Goal: Task Accomplishment & Management: Complete application form

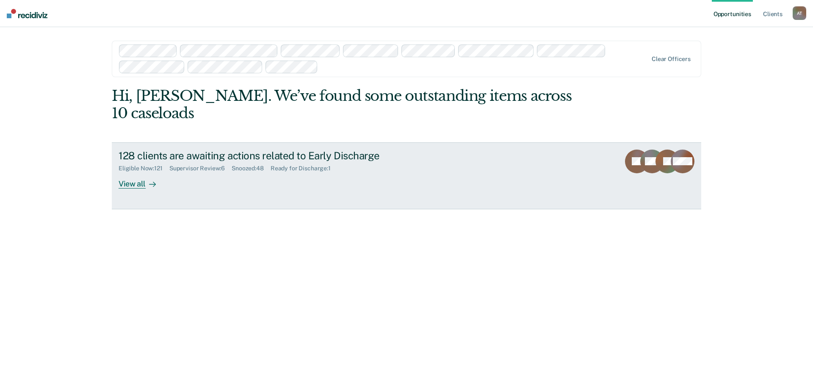
click at [127, 172] on div "View all" at bounding box center [141, 180] width 47 height 17
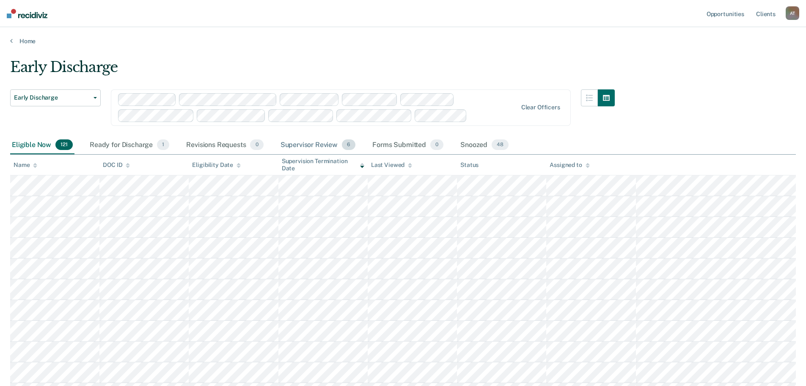
click at [309, 144] on div "Supervisor Review 6" at bounding box center [318, 145] width 79 height 19
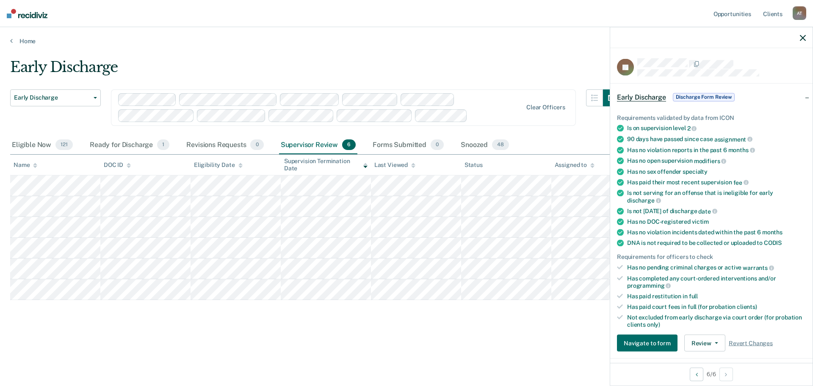
click at [805, 33] on div at bounding box center [711, 37] width 202 height 21
click at [804, 36] on icon "button" at bounding box center [802, 38] width 6 height 6
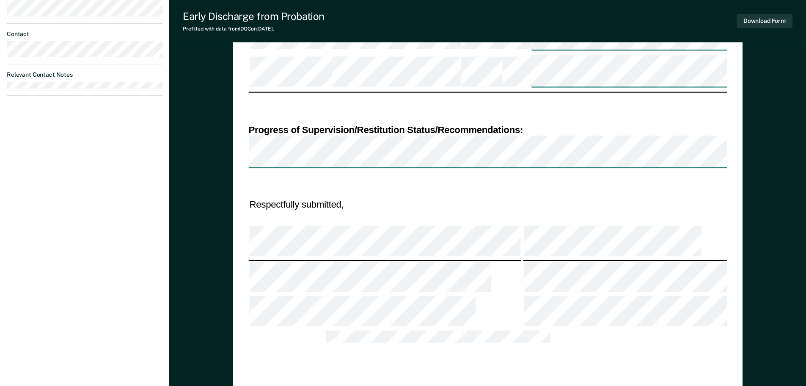
scroll to position [339, 0]
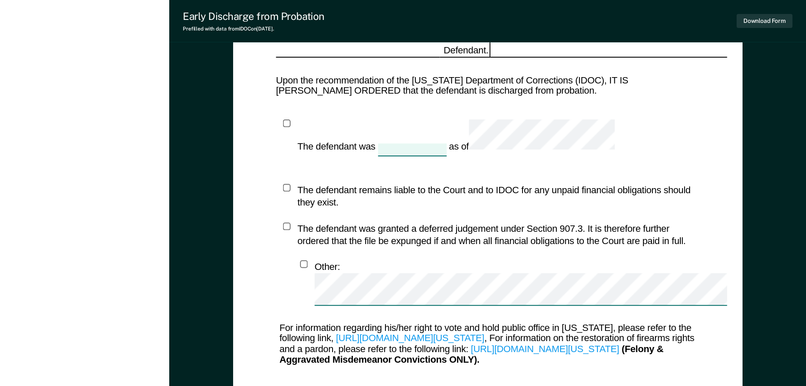
scroll to position [1083, 0]
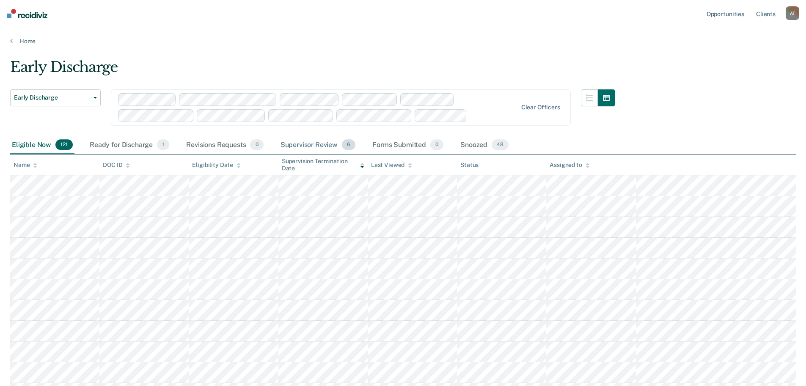
click at [316, 145] on div "Supervisor Review 6" at bounding box center [318, 145] width 79 height 19
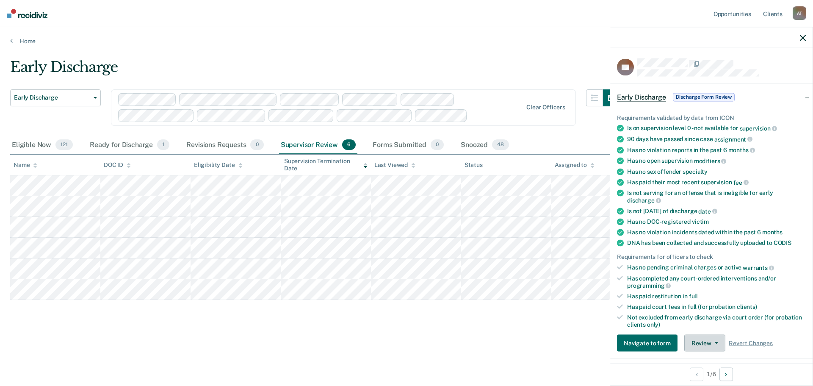
click at [717, 342] on button "Review" at bounding box center [704, 342] width 41 height 17
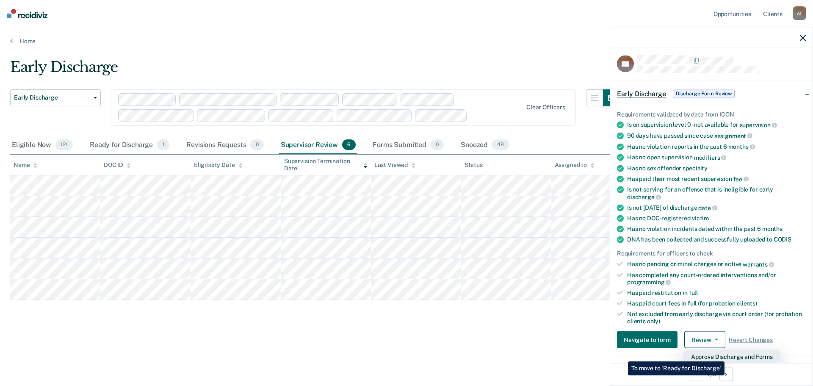
click at [724, 355] on button "Approve Discharge and Forms" at bounding box center [731, 357] width 95 height 14
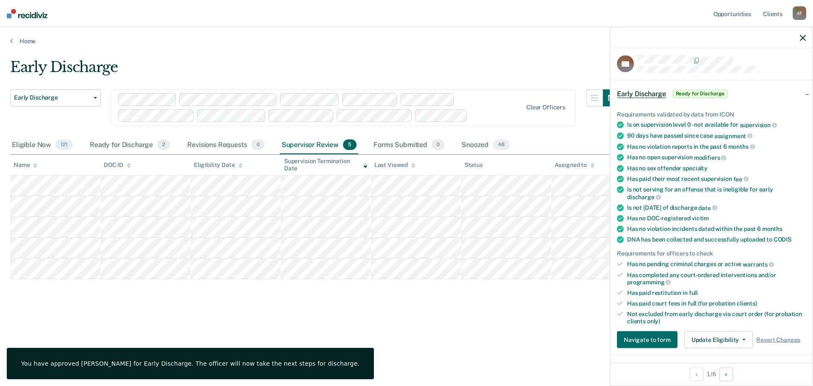
click at [803, 37] on icon "button" at bounding box center [802, 38] width 6 height 6
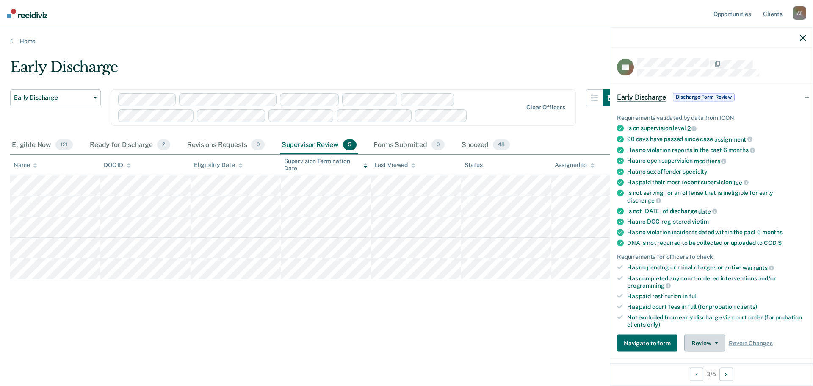
click at [716, 343] on button "Review" at bounding box center [704, 342] width 41 height 17
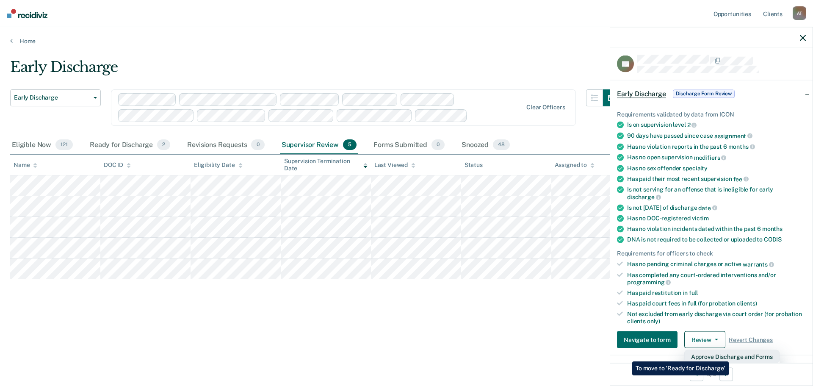
click at [728, 355] on button "Approve Discharge and Forms" at bounding box center [731, 357] width 95 height 14
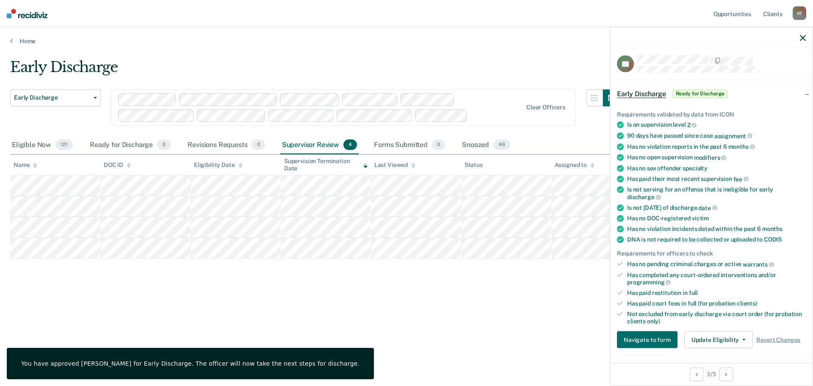
click at [802, 38] on icon "button" at bounding box center [802, 38] width 6 height 6
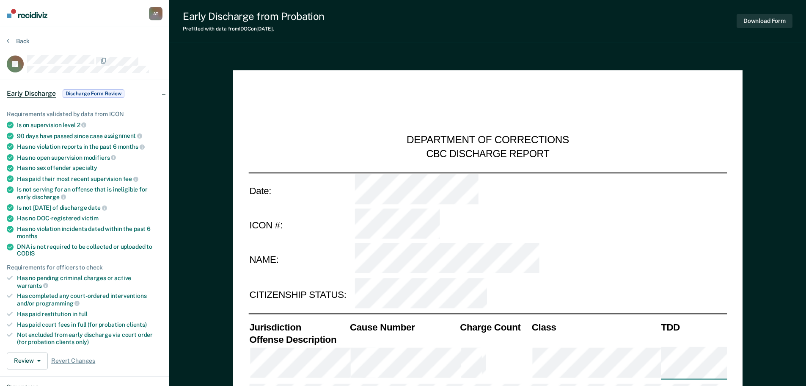
type textarea "x"
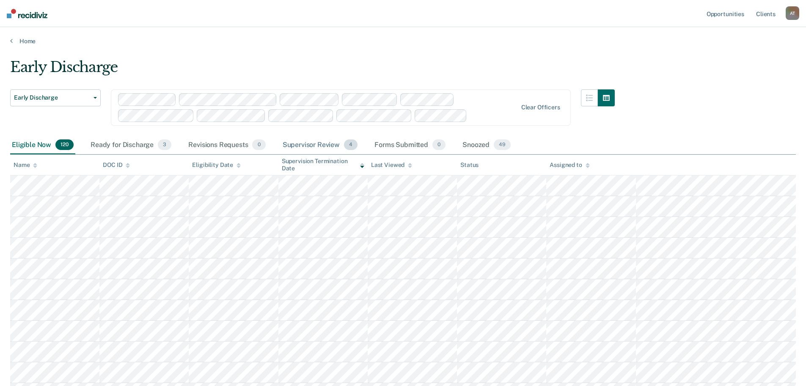
click at [330, 141] on div "Supervisor Review 4" at bounding box center [320, 145] width 79 height 19
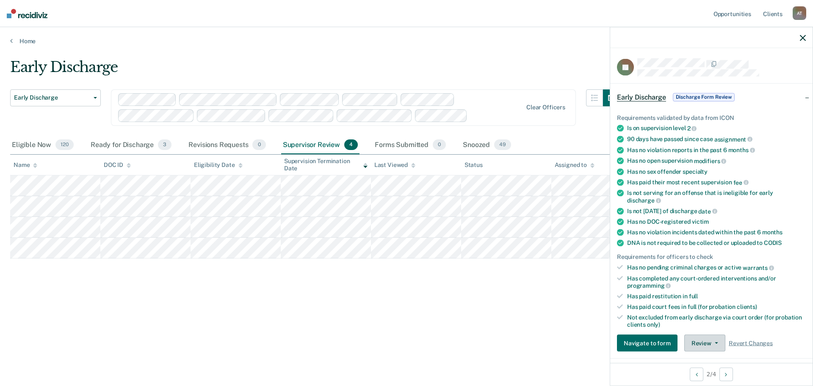
click at [714, 344] on button "Review" at bounding box center [704, 342] width 41 height 17
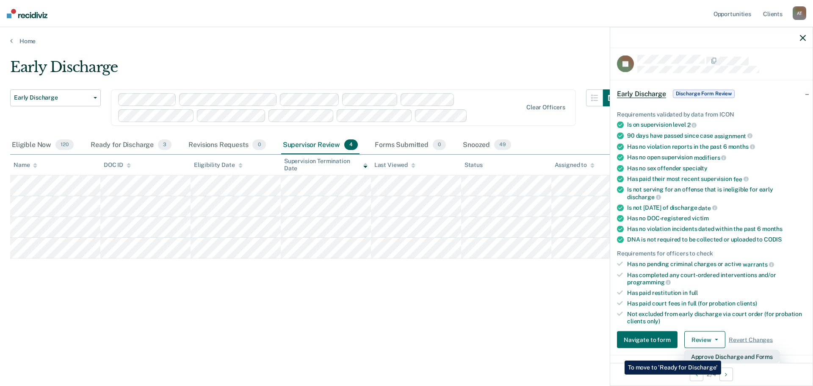
click at [721, 354] on button "Approve Discharge and Forms" at bounding box center [731, 357] width 95 height 14
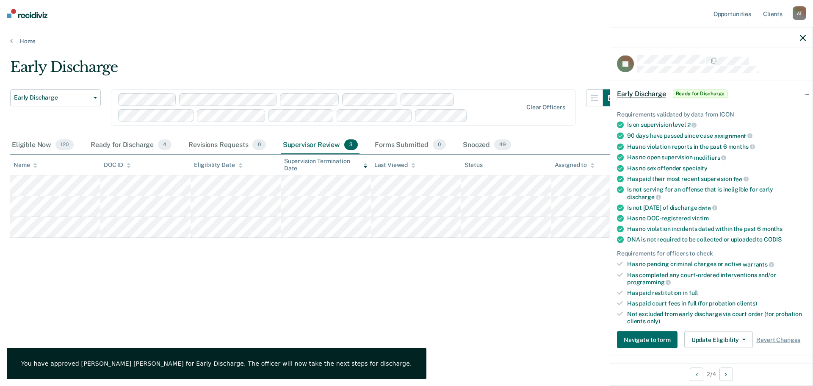
click at [804, 38] on icon "button" at bounding box center [802, 38] width 6 height 6
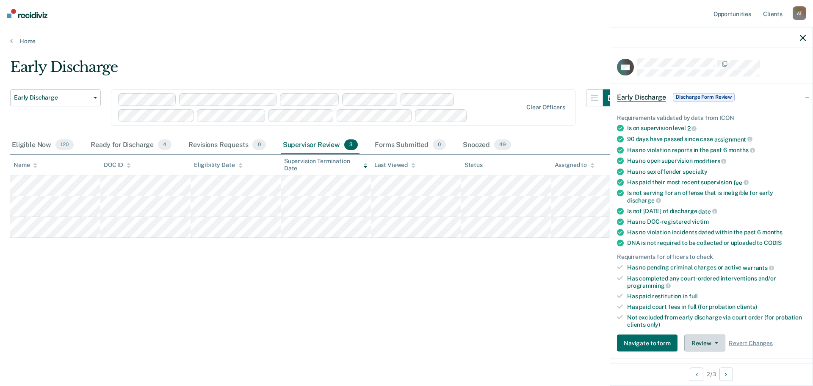
click at [713, 345] on button "Review" at bounding box center [704, 342] width 41 height 17
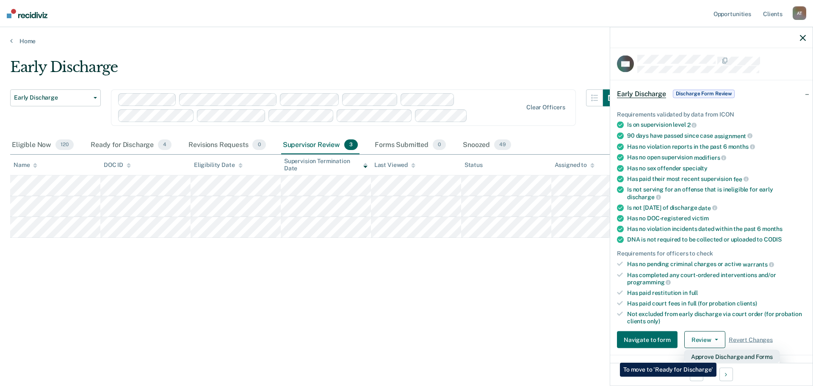
click at [716, 356] on button "Approve Discharge and Forms" at bounding box center [731, 357] width 95 height 14
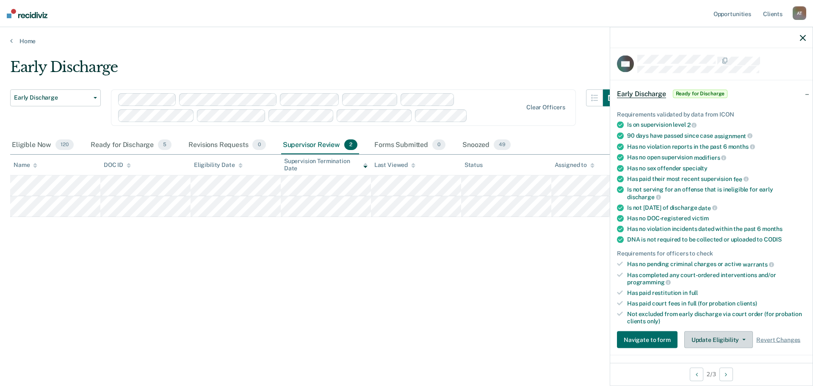
click at [741, 336] on button "Update Eligibility" at bounding box center [718, 339] width 69 height 17
click at [512, 303] on div "Early Discharge Early Discharge Early Discharge Clear officers Eligible Now 120…" at bounding box center [406, 190] width 792 height 264
click at [715, 343] on button "Review" at bounding box center [704, 339] width 41 height 17
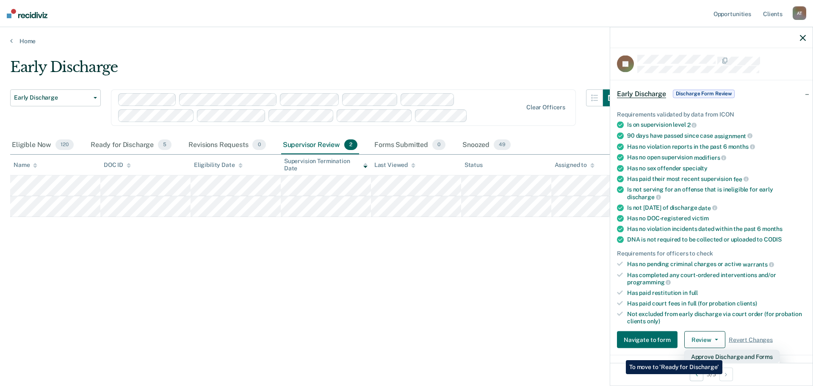
click at [722, 353] on button "Approve Discharge and Forms" at bounding box center [731, 357] width 95 height 14
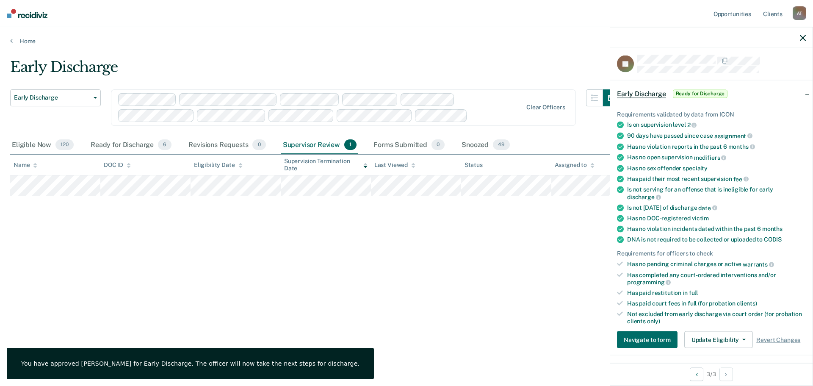
click at [482, 275] on div "Early Discharge Early Discharge Early Discharge Clear officers Eligible Now 120…" at bounding box center [406, 190] width 792 height 264
